Goal: Information Seeking & Learning: Learn about a topic

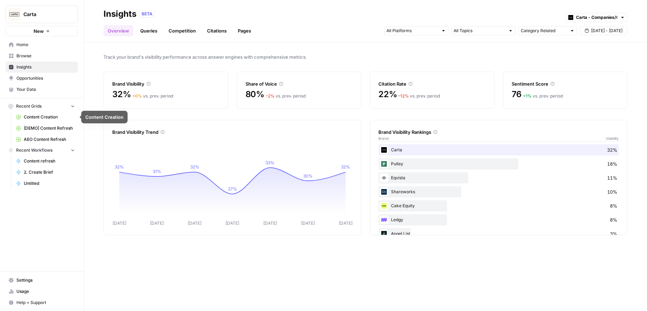
click at [46, 116] on span "Content Creation" at bounding box center [49, 117] width 51 height 6
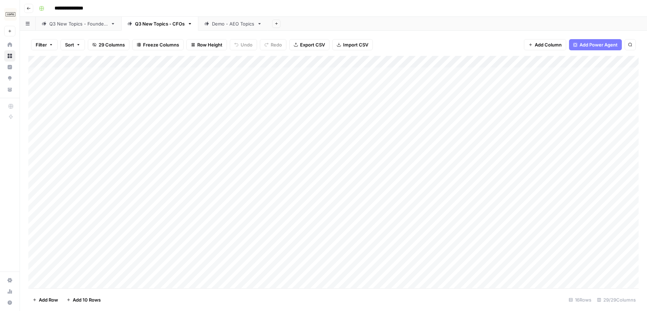
click at [29, 9] on icon "button" at bounding box center [29, 8] width 4 height 4
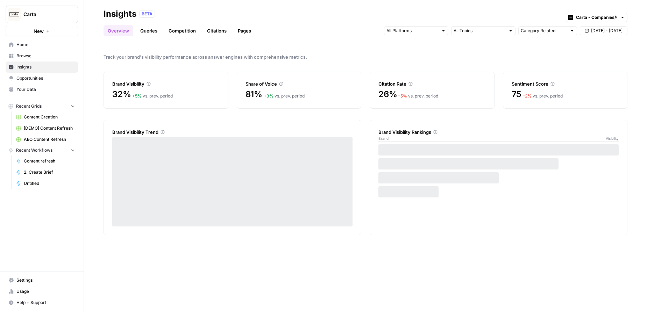
click at [43, 141] on span "AEO Content Refresh" at bounding box center [49, 139] width 51 height 6
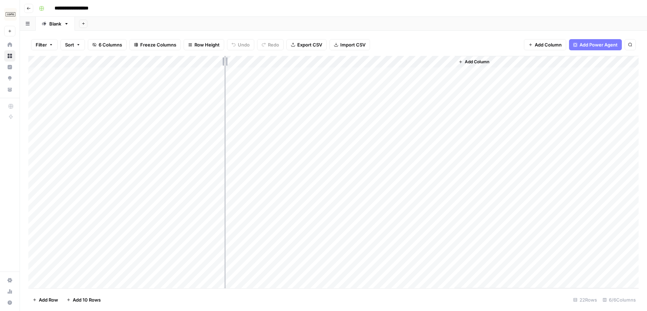
drag, startPoint x: 166, startPoint y: 61, endPoint x: 245, endPoint y: 64, distance: 78.8
click at [245, 64] on div "Add Column" at bounding box center [333, 172] width 610 height 233
drag, startPoint x: 245, startPoint y: 62, endPoint x: 288, endPoint y: 63, distance: 42.7
click at [288, 63] on div "Add Column" at bounding box center [333, 172] width 610 height 233
click at [25, 6] on button "Go back" at bounding box center [28, 8] width 9 height 9
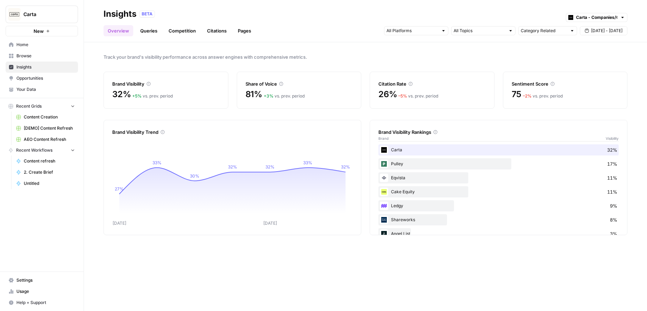
click at [28, 91] on span "Your Data" at bounding box center [45, 89] width 58 height 6
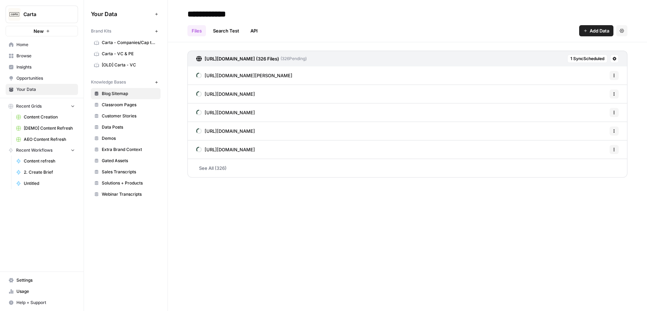
click at [40, 73] on link "Opportunities" at bounding box center [42, 78] width 72 height 11
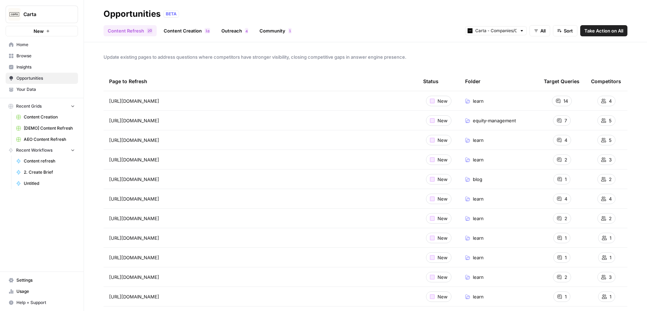
click at [30, 67] on span "Insights" at bounding box center [45, 67] width 58 height 6
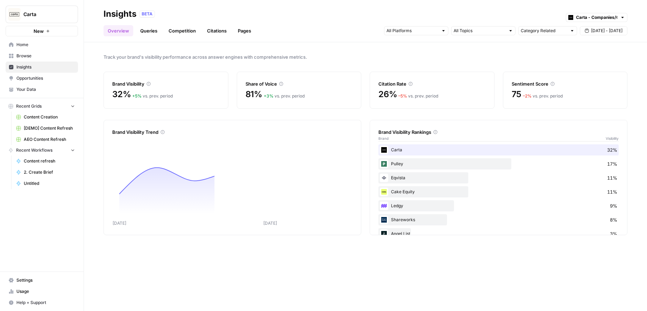
click at [30, 77] on span "Opportunities" at bounding box center [45, 78] width 58 height 6
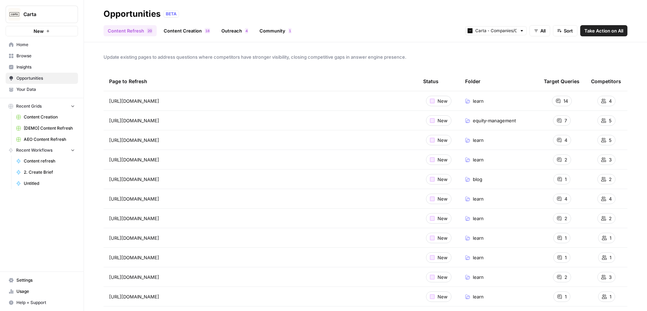
click at [190, 30] on link "Content Creation 8 1" at bounding box center [187, 30] width 55 height 11
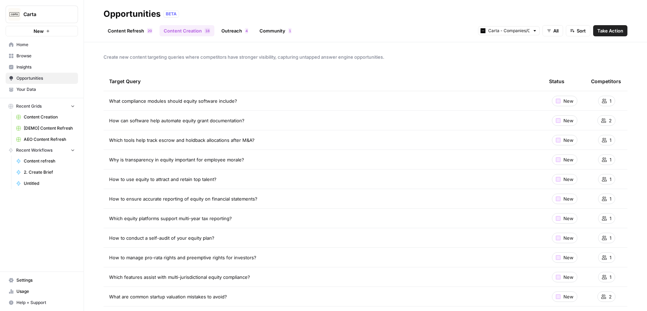
click at [27, 88] on span "Your Data" at bounding box center [45, 89] width 58 height 6
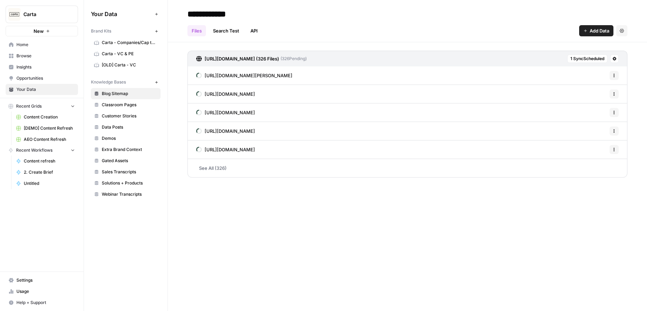
click at [26, 56] on span "Browse" at bounding box center [45, 56] width 58 height 6
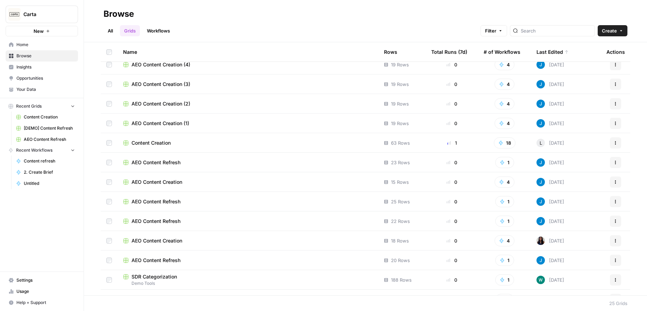
scroll to position [53, 0]
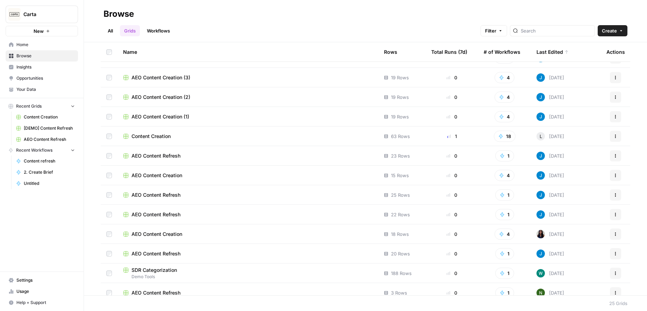
click at [164, 194] on span "AEO Content Refresh" at bounding box center [156, 195] width 49 height 7
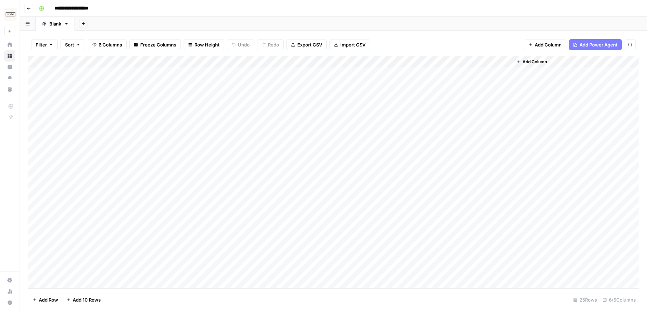
click at [29, 11] on button "Go back" at bounding box center [28, 8] width 9 height 9
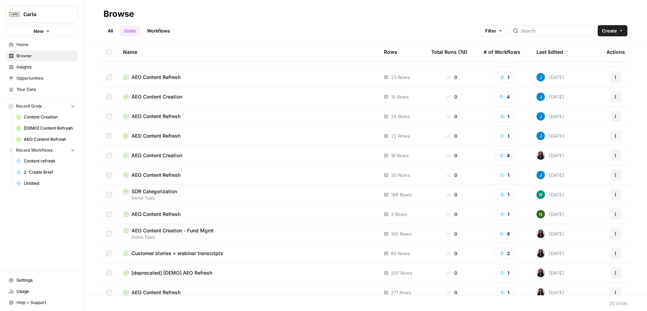
scroll to position [256, 0]
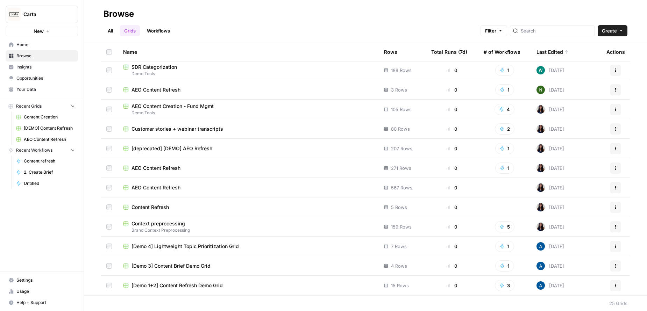
click at [165, 186] on span "AEO Content Refresh" at bounding box center [156, 187] width 49 height 7
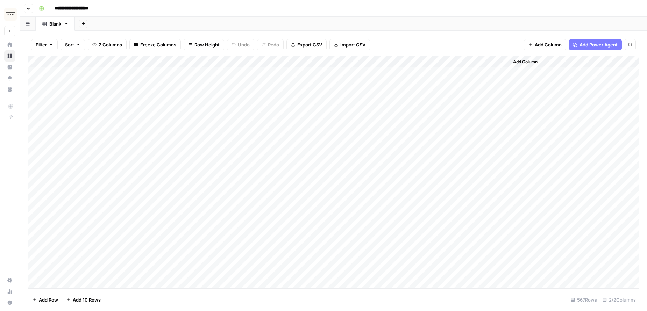
click at [30, 10] on button "Go back" at bounding box center [28, 8] width 9 height 9
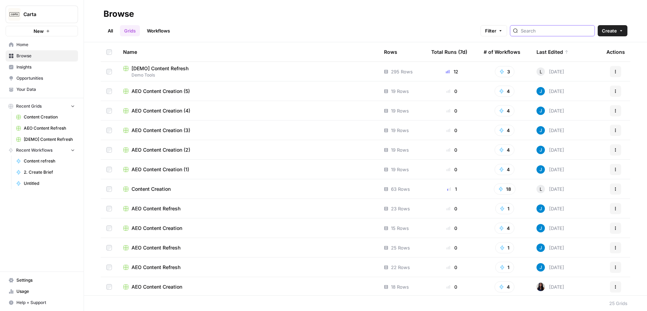
click at [545, 32] on input "search" at bounding box center [556, 30] width 71 height 7
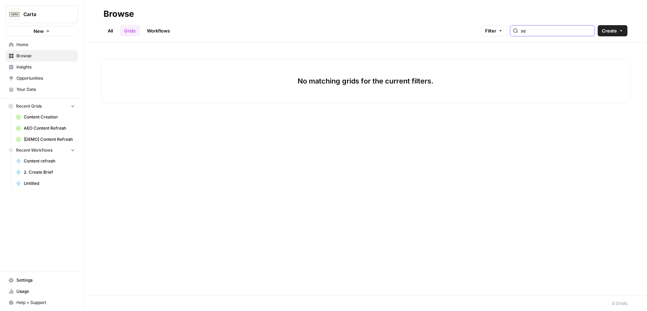
type input "s"
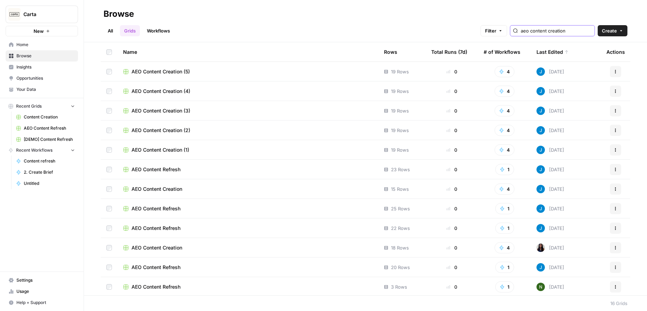
type input "aeo content creation"
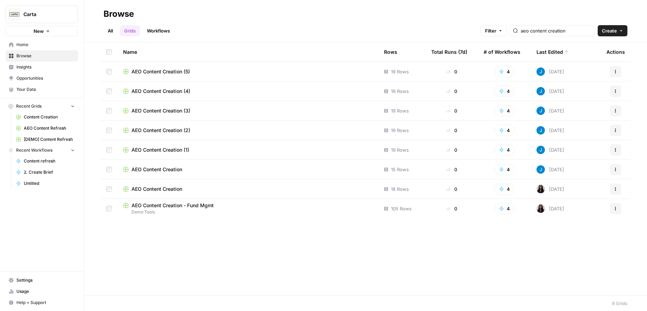
click at [174, 206] on span "AEO Content Creation - Fund Mgmt" at bounding box center [173, 205] width 82 height 7
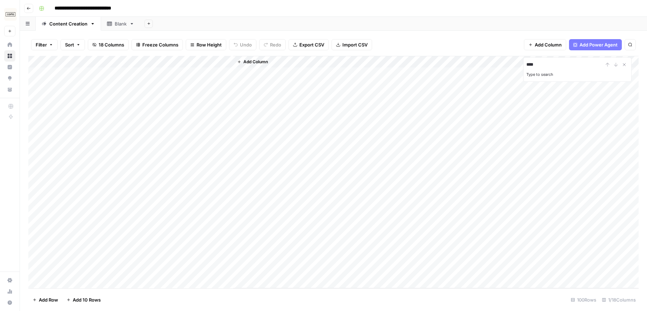
type input "****"
click at [239, 18] on div "Add Sheet" at bounding box center [393, 24] width 507 height 14
type input "****"
click at [26, 8] on button "Go back" at bounding box center [28, 8] width 9 height 9
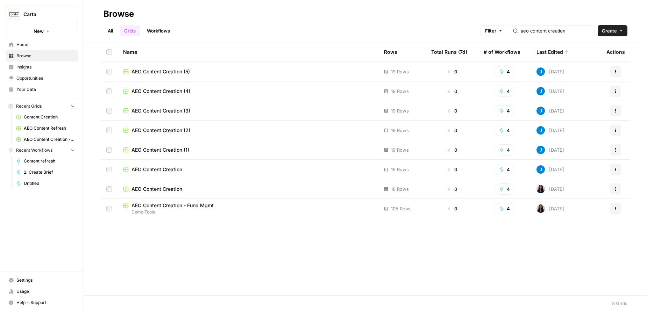
click at [184, 191] on div "AEO Content Creation" at bounding box center [248, 189] width 250 height 7
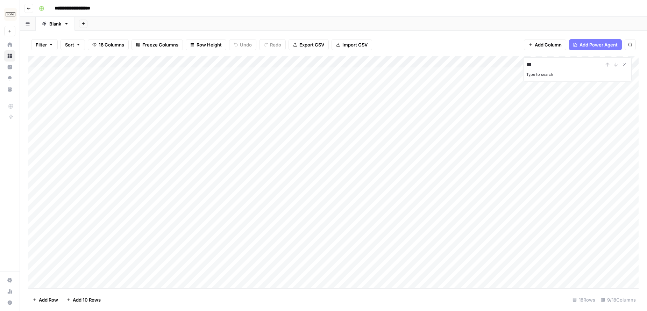
type input "***"
click at [30, 7] on icon "button" at bounding box center [29, 8] width 4 height 4
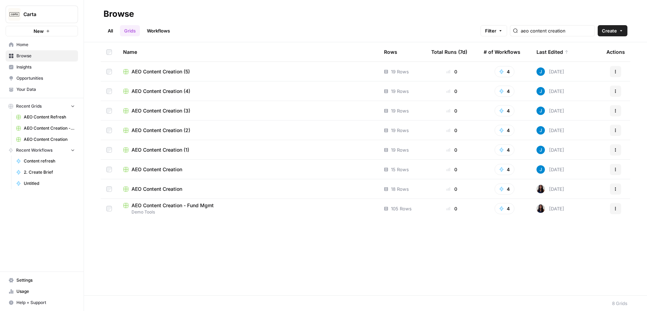
click at [172, 169] on span "AEO Content Creation" at bounding box center [157, 169] width 51 height 7
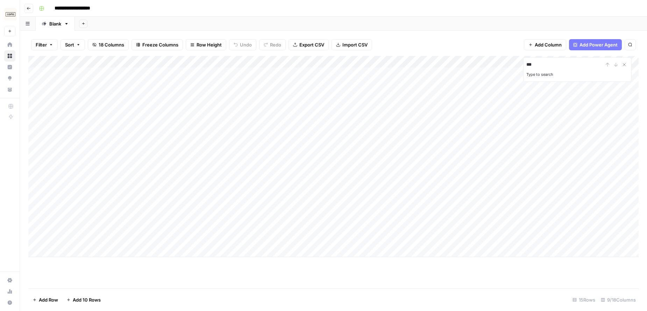
type input "***"
click at [29, 4] on button "Go back" at bounding box center [28, 8] width 9 height 9
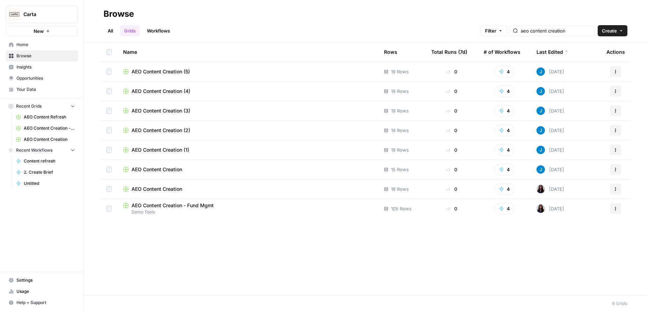
click at [170, 149] on span "AEO Content Creation (1)" at bounding box center [161, 150] width 58 height 7
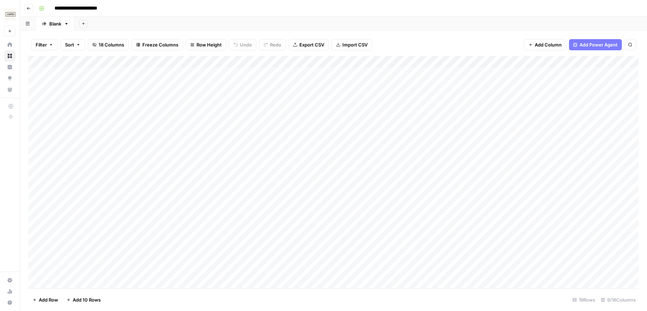
click at [29, 9] on icon "button" at bounding box center [29, 8] width 4 height 4
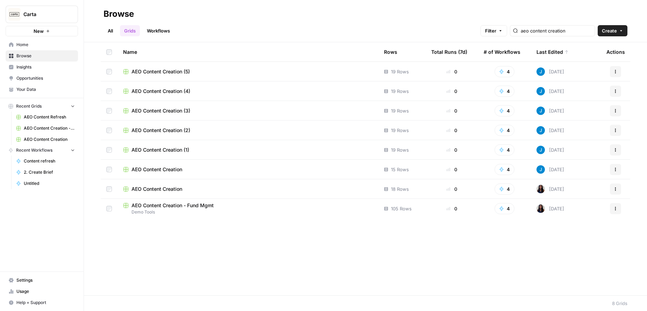
click at [172, 149] on span "AEO Content Creation (1)" at bounding box center [161, 150] width 58 height 7
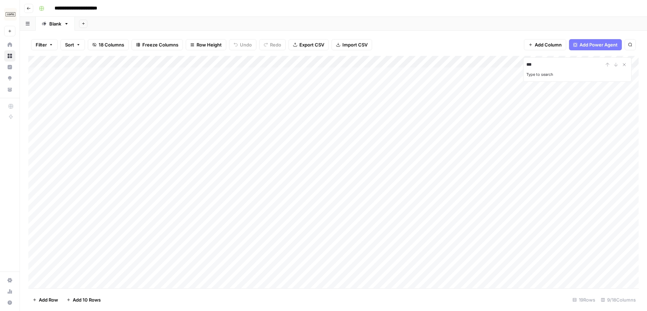
scroll to position [16, 0]
type input "***"
click at [28, 8] on icon "button" at bounding box center [29, 8] width 4 height 4
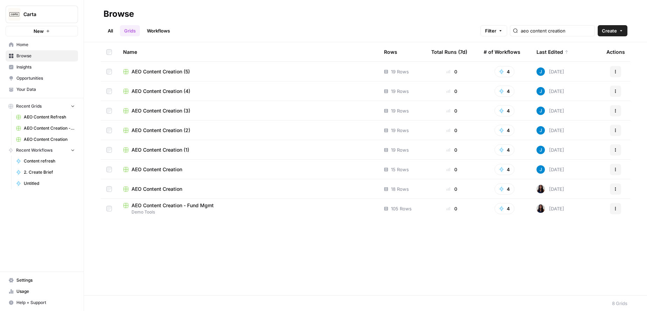
click at [163, 71] on span "AEO Content Creation (5)" at bounding box center [161, 71] width 58 height 7
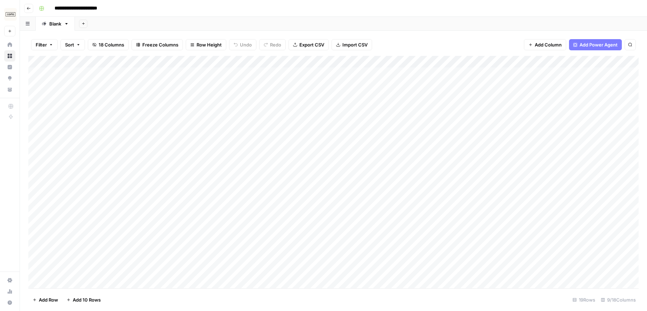
scroll to position [16, 0]
type input "***"
click at [24, 6] on button "Go back" at bounding box center [28, 8] width 9 height 9
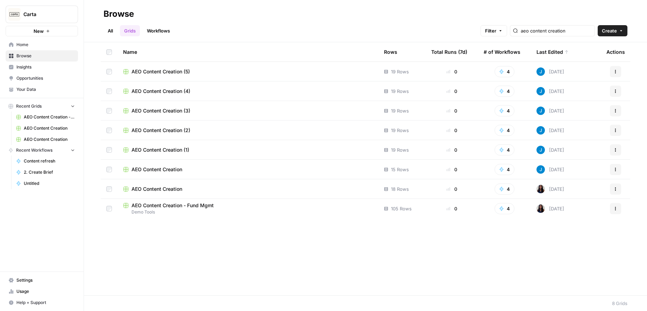
click at [557, 26] on div "aeo content creation" at bounding box center [552, 30] width 85 height 11
click at [587, 31] on input "aeo content creation" at bounding box center [556, 30] width 71 height 7
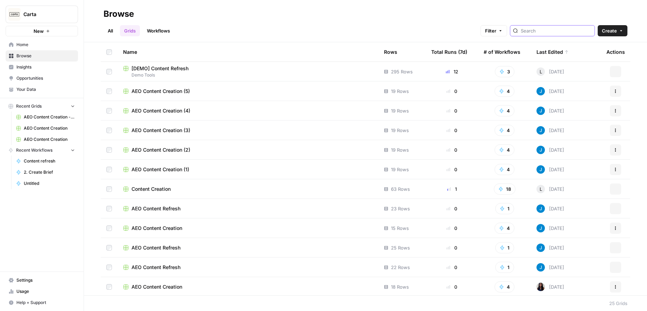
click at [564, 31] on input "search" at bounding box center [556, 30] width 71 height 7
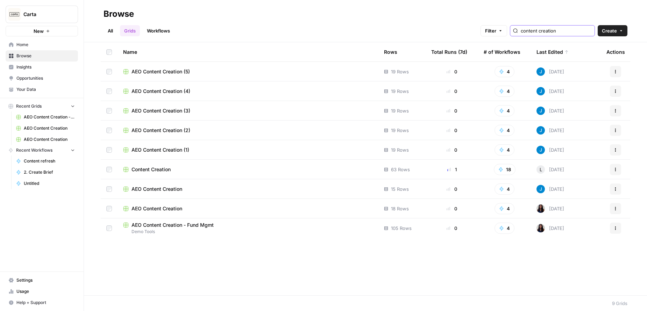
type input "content creation"
click at [157, 169] on span "Content Creation" at bounding box center [151, 169] width 39 height 7
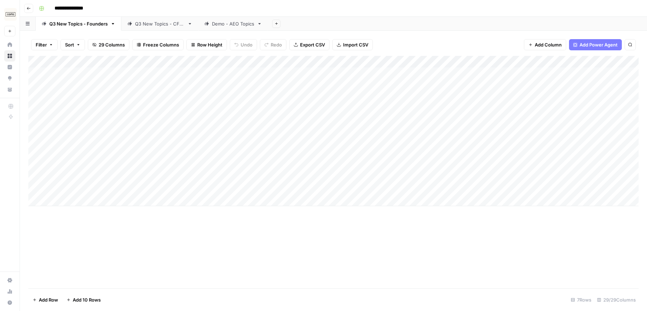
click at [162, 22] on div "Q3 New Topics - CFOs" at bounding box center [160, 23] width 50 height 7
click at [242, 24] on div "Demo - AEO Topics" at bounding box center [233, 23] width 42 height 7
click at [86, 22] on div "Q3 New Topics - Founders" at bounding box center [78, 23] width 58 height 7
click at [465, 6] on div "**********" at bounding box center [338, 8] width 604 height 11
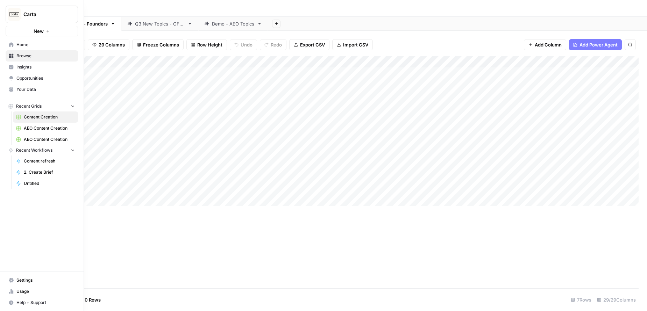
click at [19, 66] on span "Insights" at bounding box center [45, 67] width 58 height 6
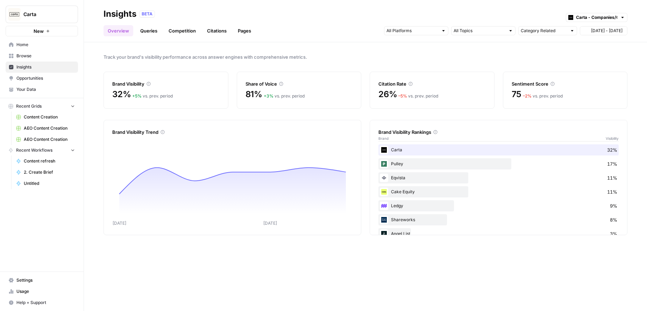
type input "Carta - Companies (cap table)"
click at [457, 54] on span "Track your brand's visibility performance across answer engines with comprehens…" at bounding box center [366, 57] width 524 height 7
click at [148, 30] on link "Queries" at bounding box center [149, 30] width 26 height 11
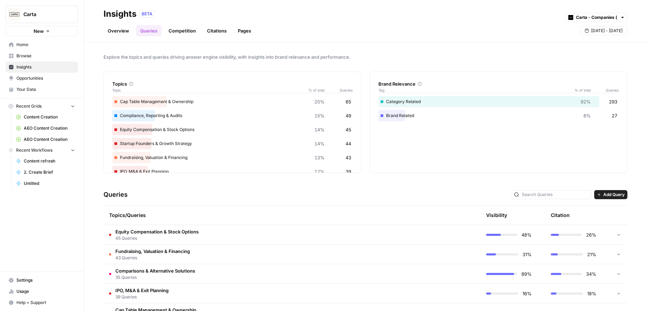
click at [407, 33] on div "Overview Queries Competition Citations Pages [DATE] - [DATE]" at bounding box center [366, 28] width 524 height 17
click at [410, 31] on div "Overview Queries Competition Citations Pages [DATE] - [DATE]" at bounding box center [366, 28] width 524 height 17
click at [383, 54] on span "Explore the topics and queries driving answer engine visibility, with insights …" at bounding box center [366, 57] width 524 height 7
click at [200, 113] on div "Compliance, Reporting & Audits 15% 49" at bounding box center [232, 115] width 240 height 11
click at [173, 231] on span "Equity Compensation & Stock Options" at bounding box center [156, 231] width 83 height 7
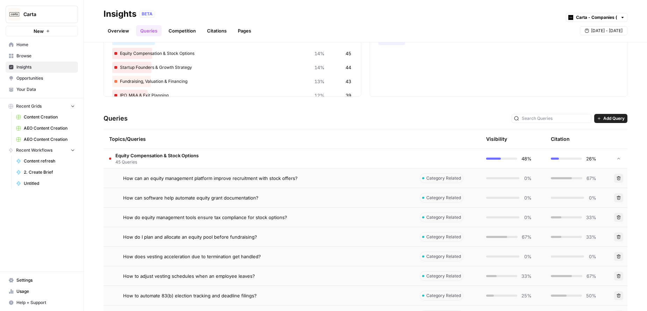
scroll to position [78, 0]
click at [155, 158] on span "45 Queries" at bounding box center [156, 161] width 83 height 6
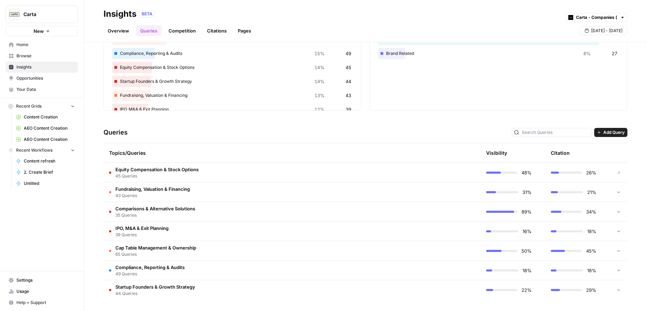
scroll to position [62, 0]
click at [164, 186] on span "Fundraising, Valuation & Financing" at bounding box center [152, 189] width 75 height 7
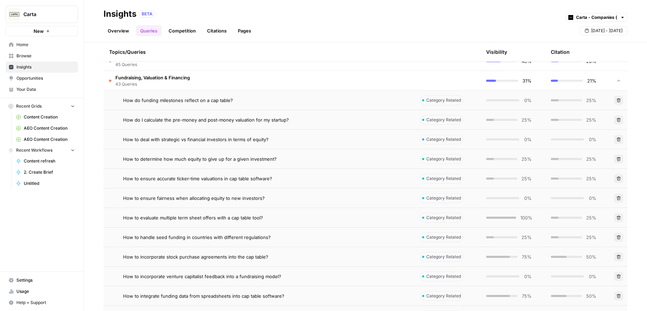
scroll to position [174, 0]
click at [216, 189] on td "How to ensure fairness when allocating equity to new investors?" at bounding box center [259, 198] width 311 height 19
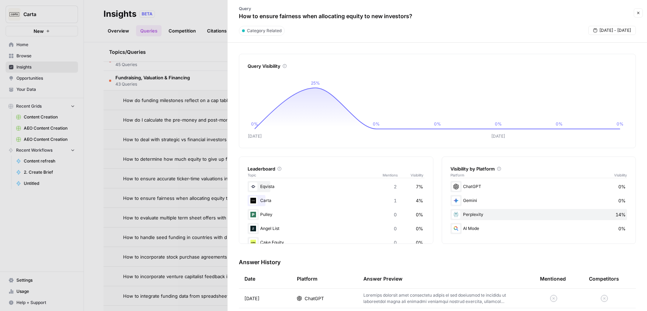
click at [640, 9] on button "Close" at bounding box center [638, 12] width 9 height 9
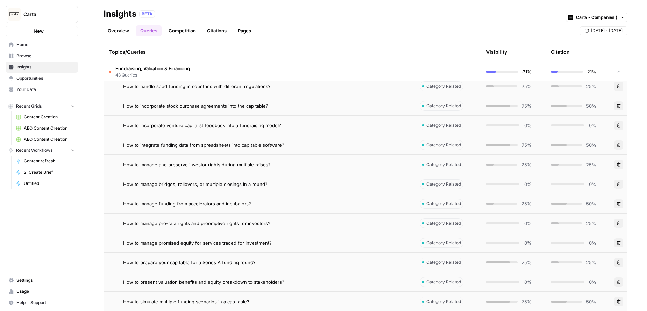
scroll to position [325, 0]
click at [228, 207] on td "How to manage funding from accelerators and incubators?" at bounding box center [259, 203] width 311 height 19
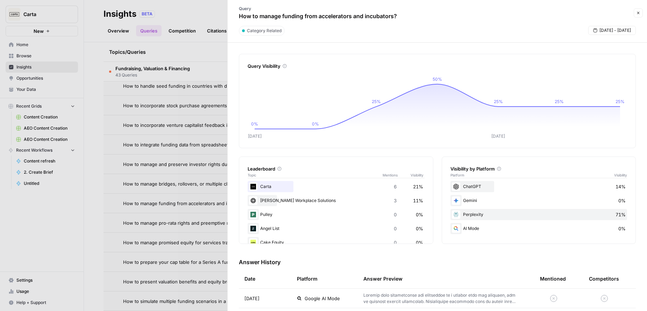
click at [151, 179] on div at bounding box center [323, 155] width 647 height 311
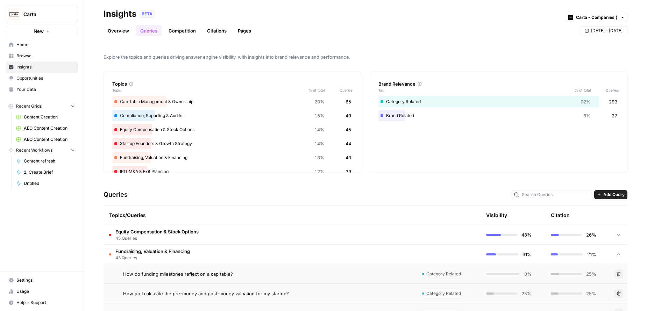
click at [156, 248] on span "Fundraising, Valuation & Financing" at bounding box center [152, 251] width 75 height 7
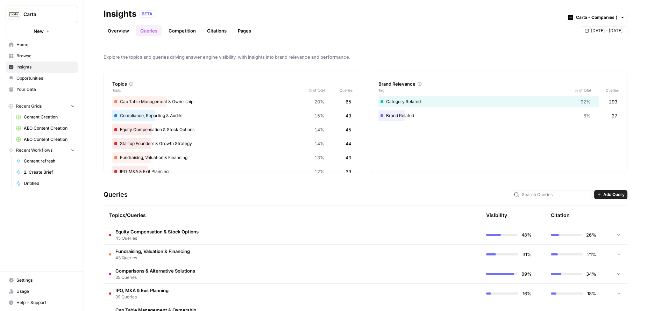
click at [87, 180] on div "Explore the topics and queries driving answer engine visibility, with insights …" at bounding box center [365, 176] width 563 height 269
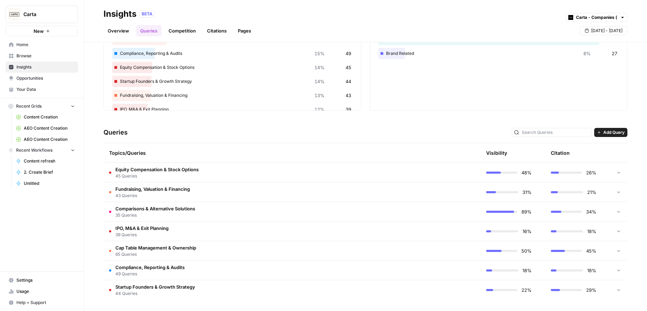
click at [195, 287] on td "Startup Founders & Growth Strategy 44 Queries" at bounding box center [259, 291] width 311 height 20
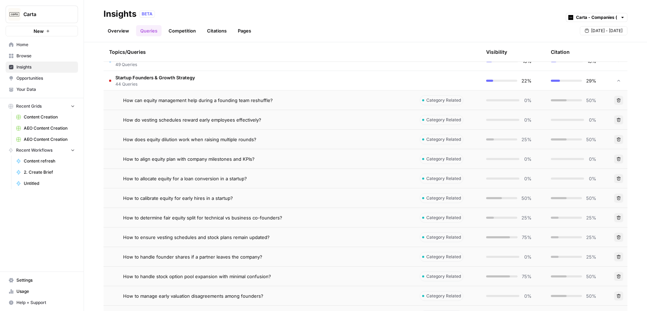
scroll to position [272, 0]
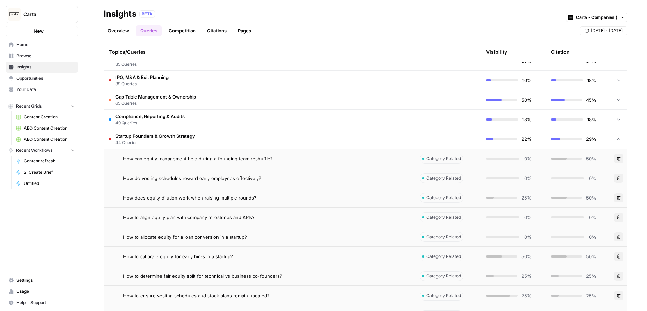
click at [201, 141] on td "Startup Founders & Growth Strategy 44 Queries" at bounding box center [259, 138] width 311 height 19
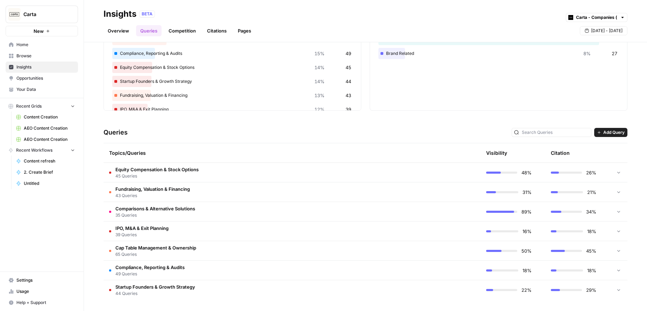
scroll to position [0, 0]
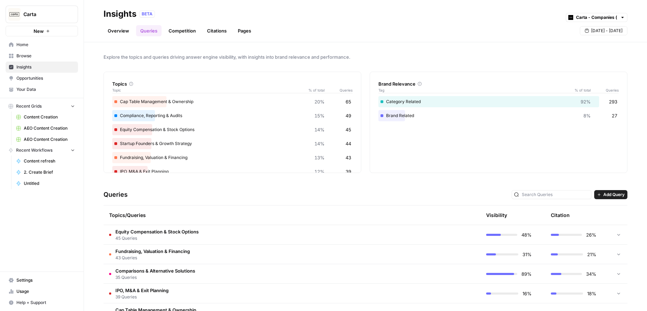
click at [358, 46] on div "Explore the topics and queries driving answer engine visibility, with insights …" at bounding box center [365, 176] width 563 height 269
click at [176, 277] on span "35 Queries" at bounding box center [155, 278] width 80 height 6
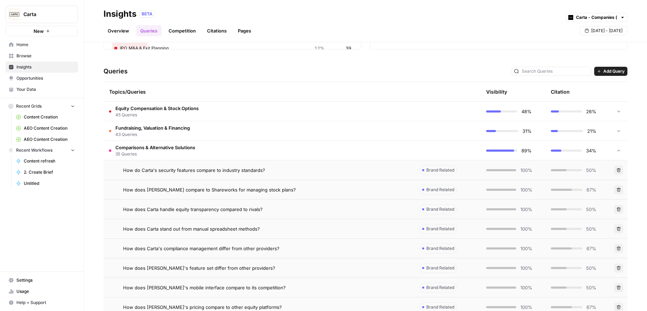
scroll to position [125, 0]
drag, startPoint x: 354, startPoint y: 146, endPoint x: 342, endPoint y: 147, distance: 12.2
click at [354, 146] on td "Comparisons & Alternative Solutions 35 Queries" at bounding box center [259, 149] width 311 height 19
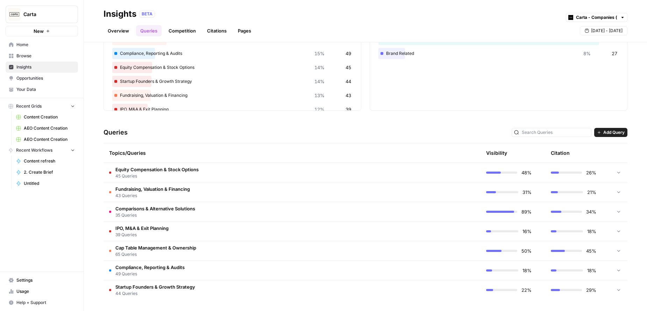
scroll to position [0, 0]
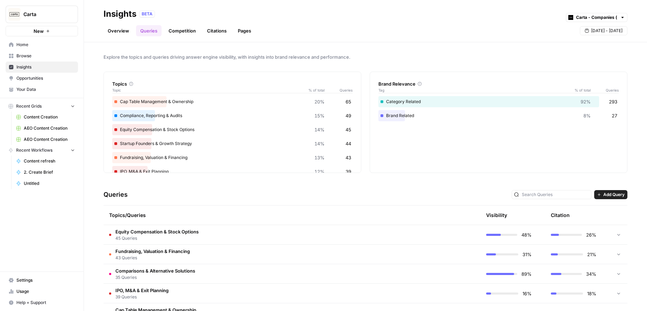
drag, startPoint x: 403, startPoint y: 29, endPoint x: 361, endPoint y: 17, distance: 43.1
click at [403, 29] on div "Overview Queries Competition Citations Pages [DATE] - [DATE]" at bounding box center [366, 28] width 524 height 17
